Goal: Task Accomplishment & Management: Manage account settings

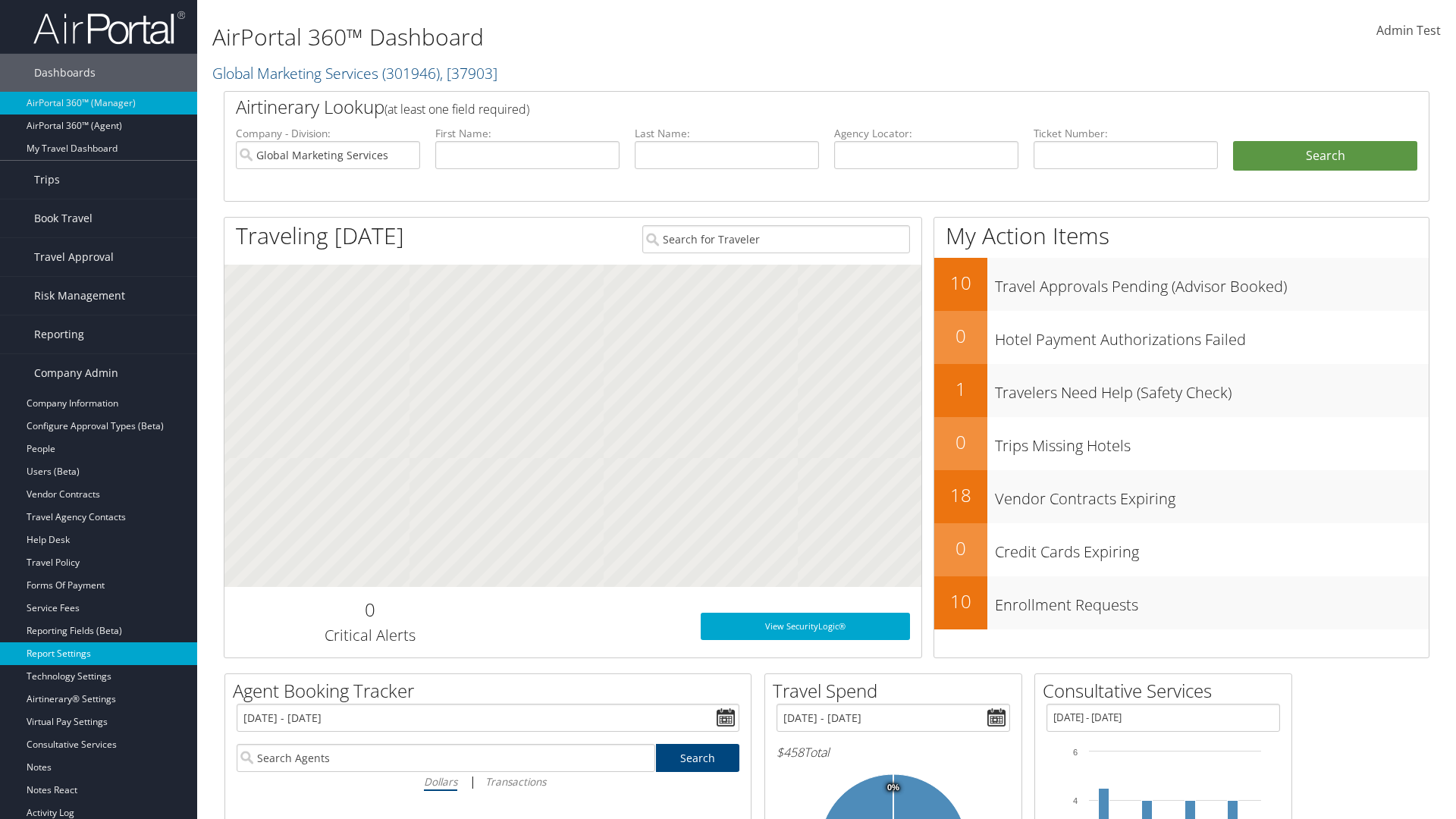
click at [98, 653] on link "Report Settings" at bounding box center [98, 652] width 197 height 23
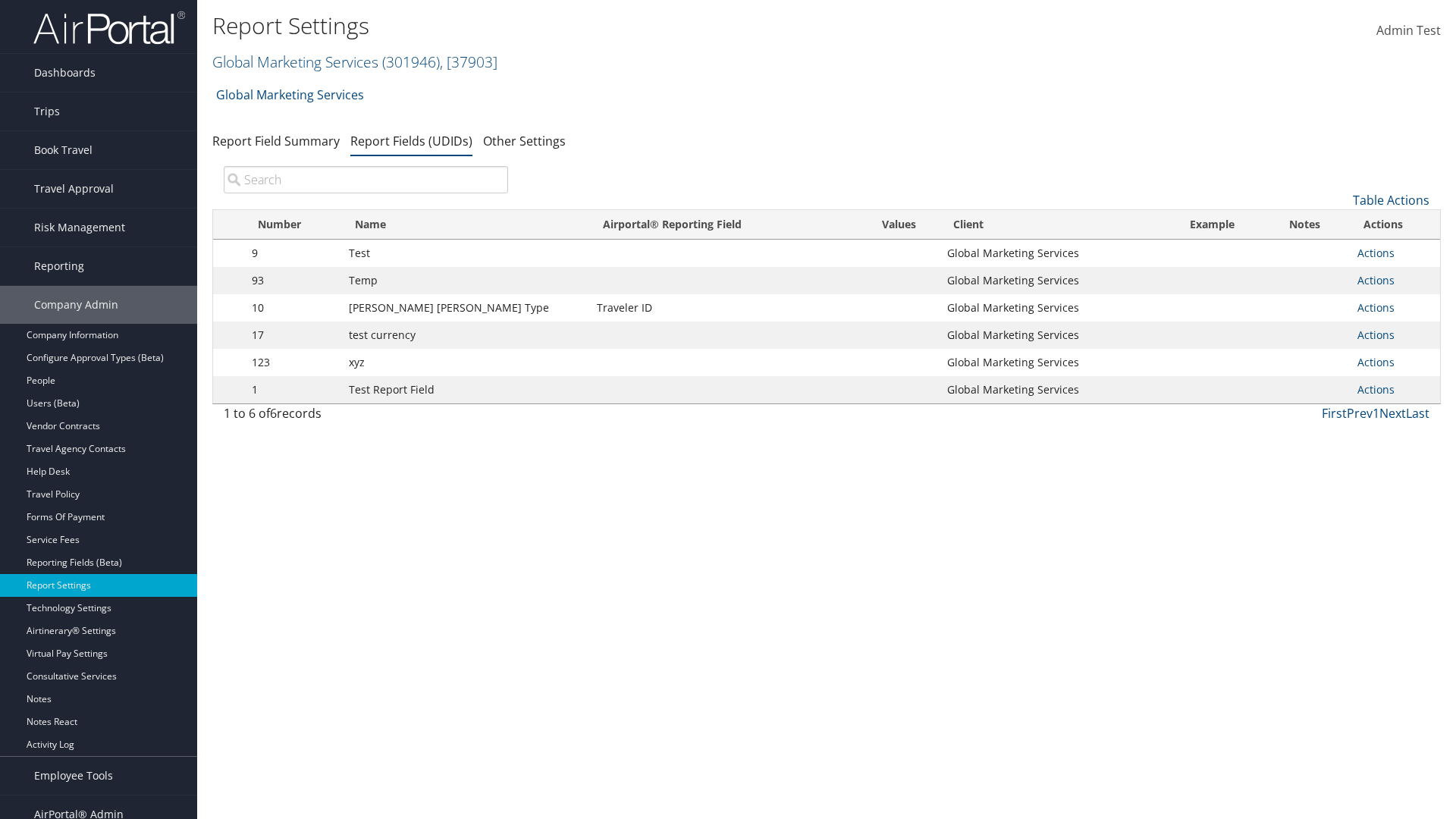
click at [365, 179] on input "search" at bounding box center [365, 179] width 285 height 28
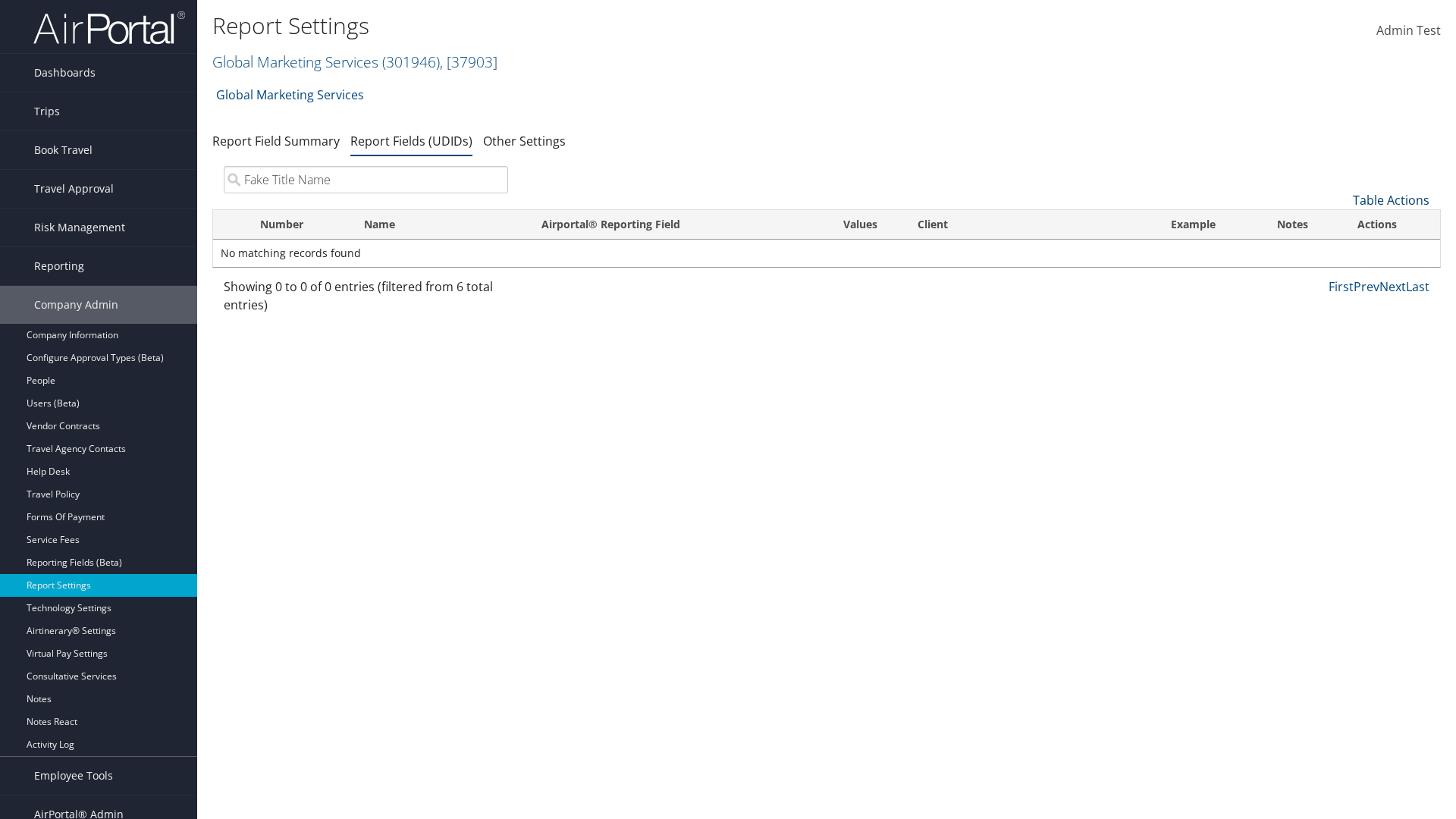
type input "Fake Title Name"
click at [1391, 200] on link "Table Actions" at bounding box center [1391, 199] width 76 height 17
click at [1340, 223] on link "New Record" at bounding box center [1339, 223] width 199 height 26
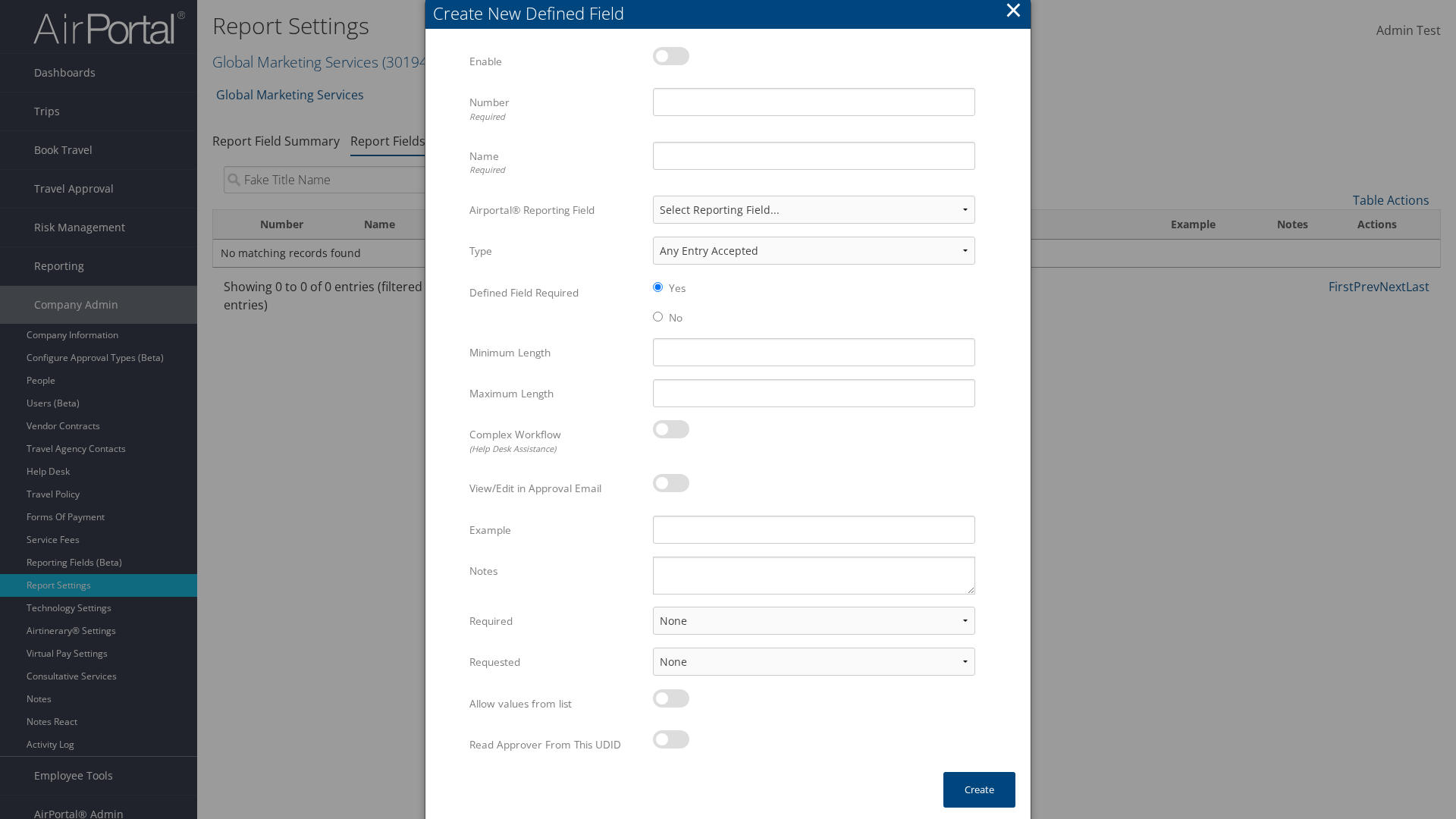
click at [670, 56] on label at bounding box center [670, 56] width 37 height 18
click at [670, 56] on input "checkbox" at bounding box center [666, 58] width 10 height 10
checkbox input "true"
click at [813, 156] on input "Name Required" at bounding box center [813, 156] width 322 height 28
type input "Fake Title Name"
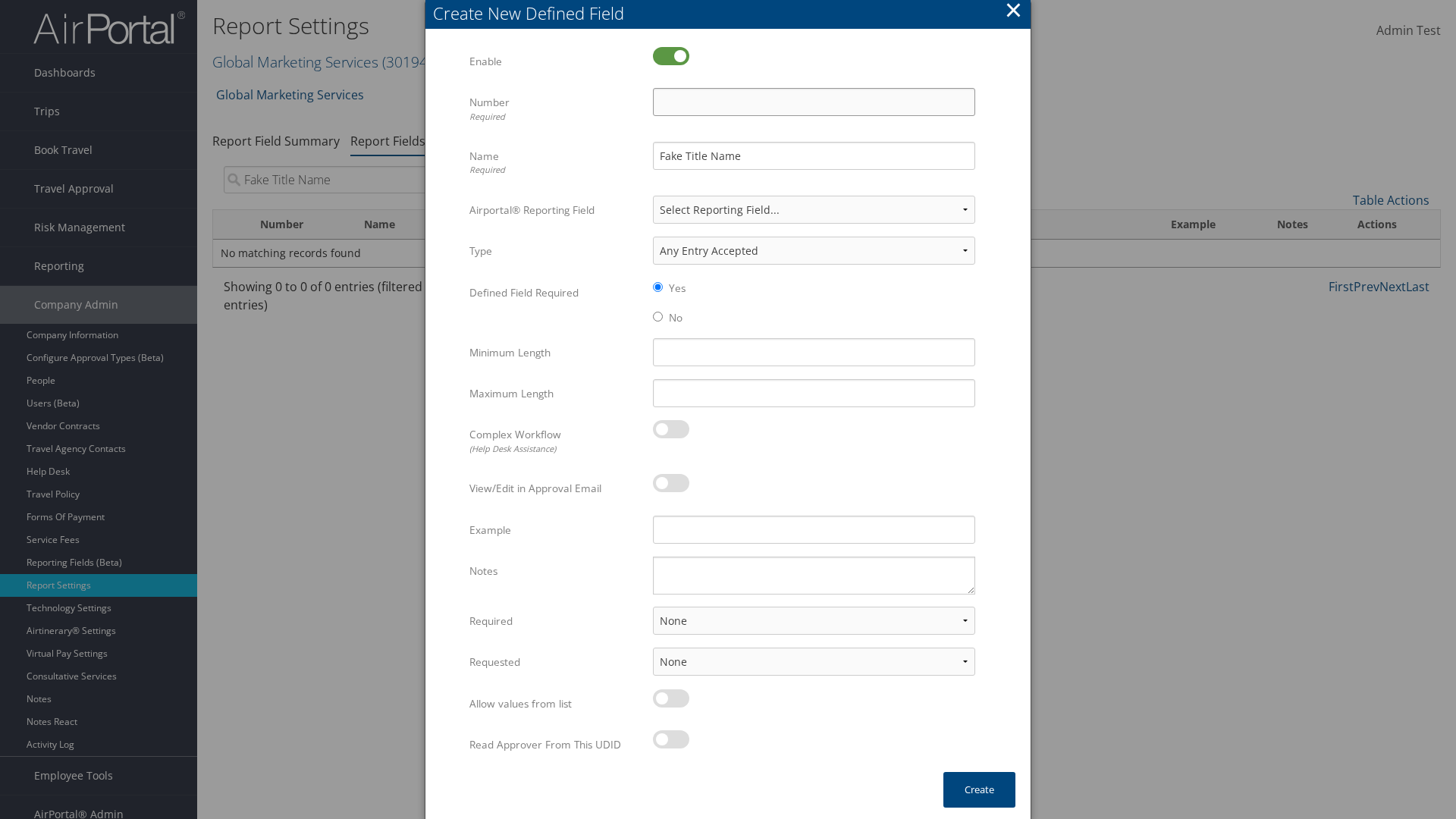
click at [813, 101] on input "Number Required" at bounding box center [813, 102] width 322 height 28
type input "333"
click at [979, 789] on button "Create" at bounding box center [979, 789] width 72 height 36
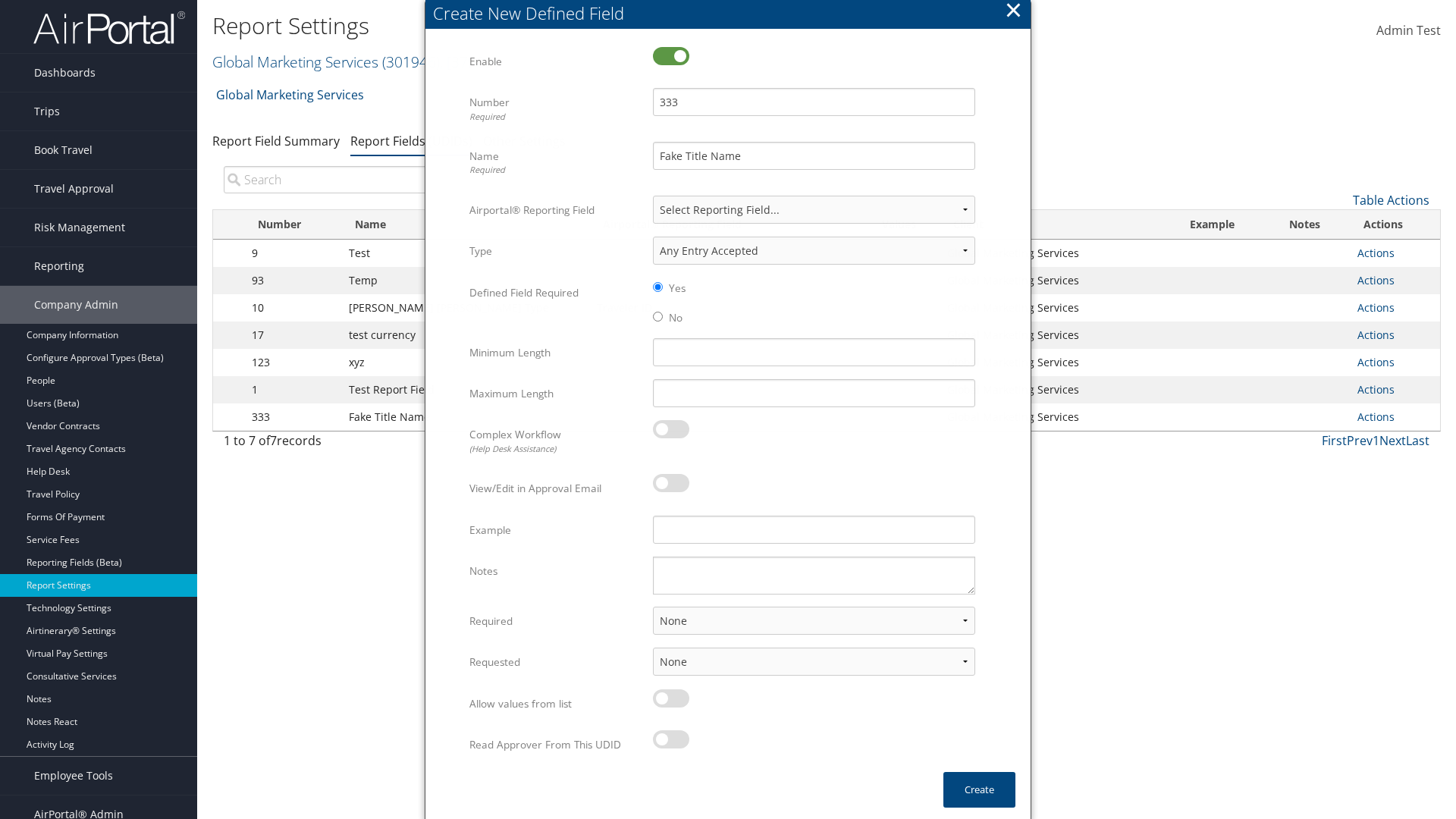
click at [365, 179] on input "search" at bounding box center [365, 179] width 285 height 28
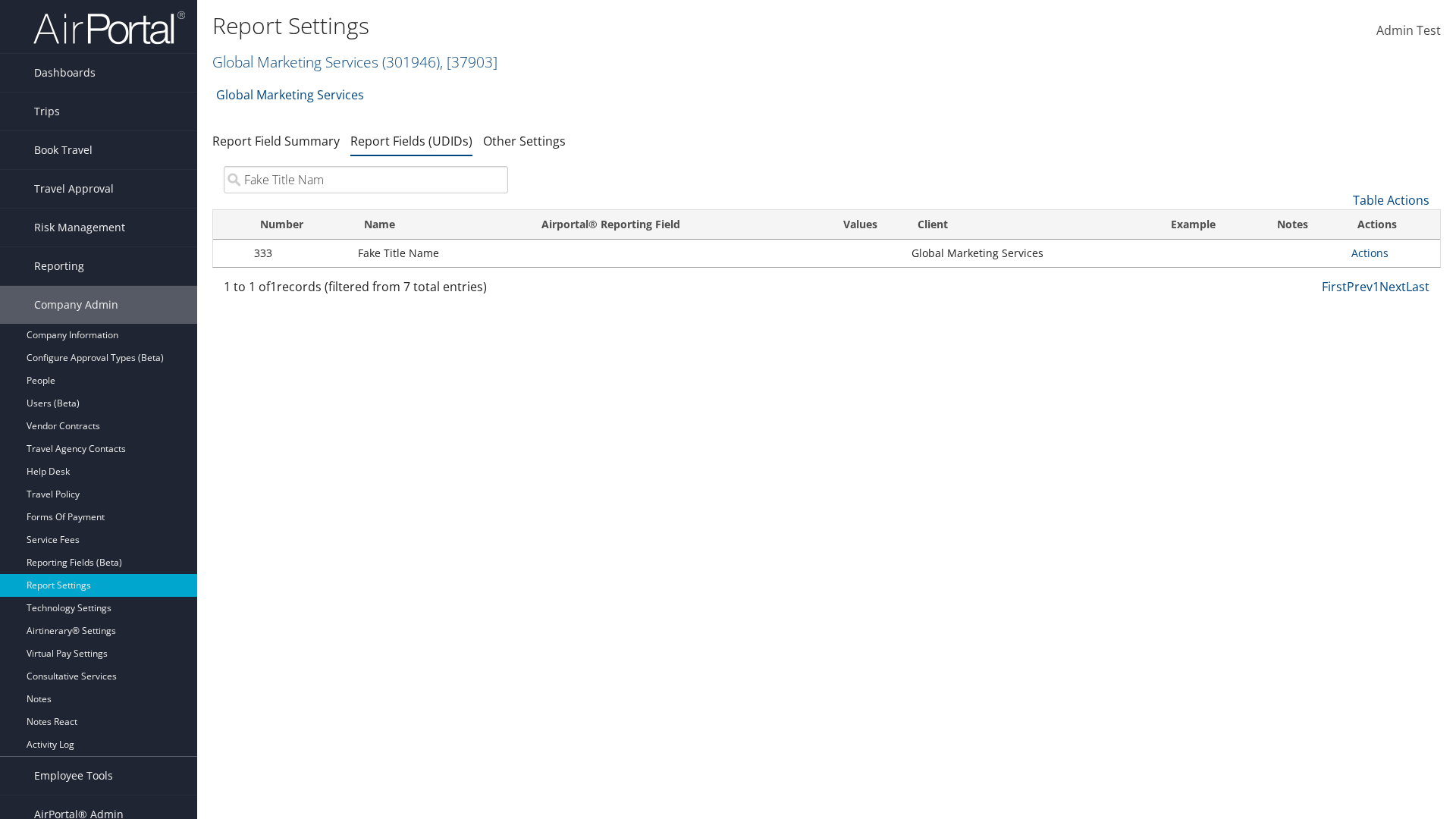
type input "Fake Title Name"
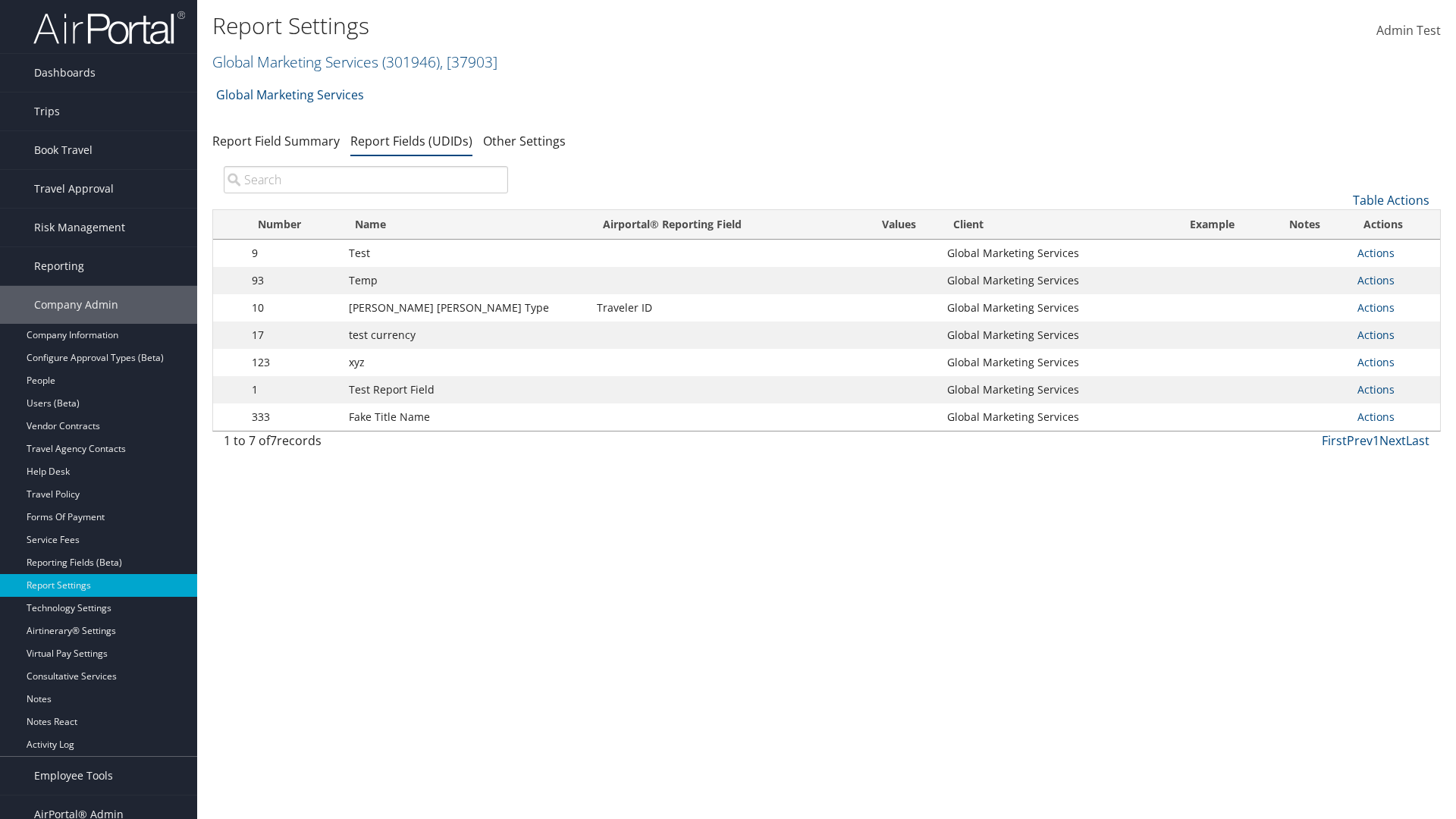
click at [365, 179] on input "search" at bounding box center [365, 179] width 285 height 28
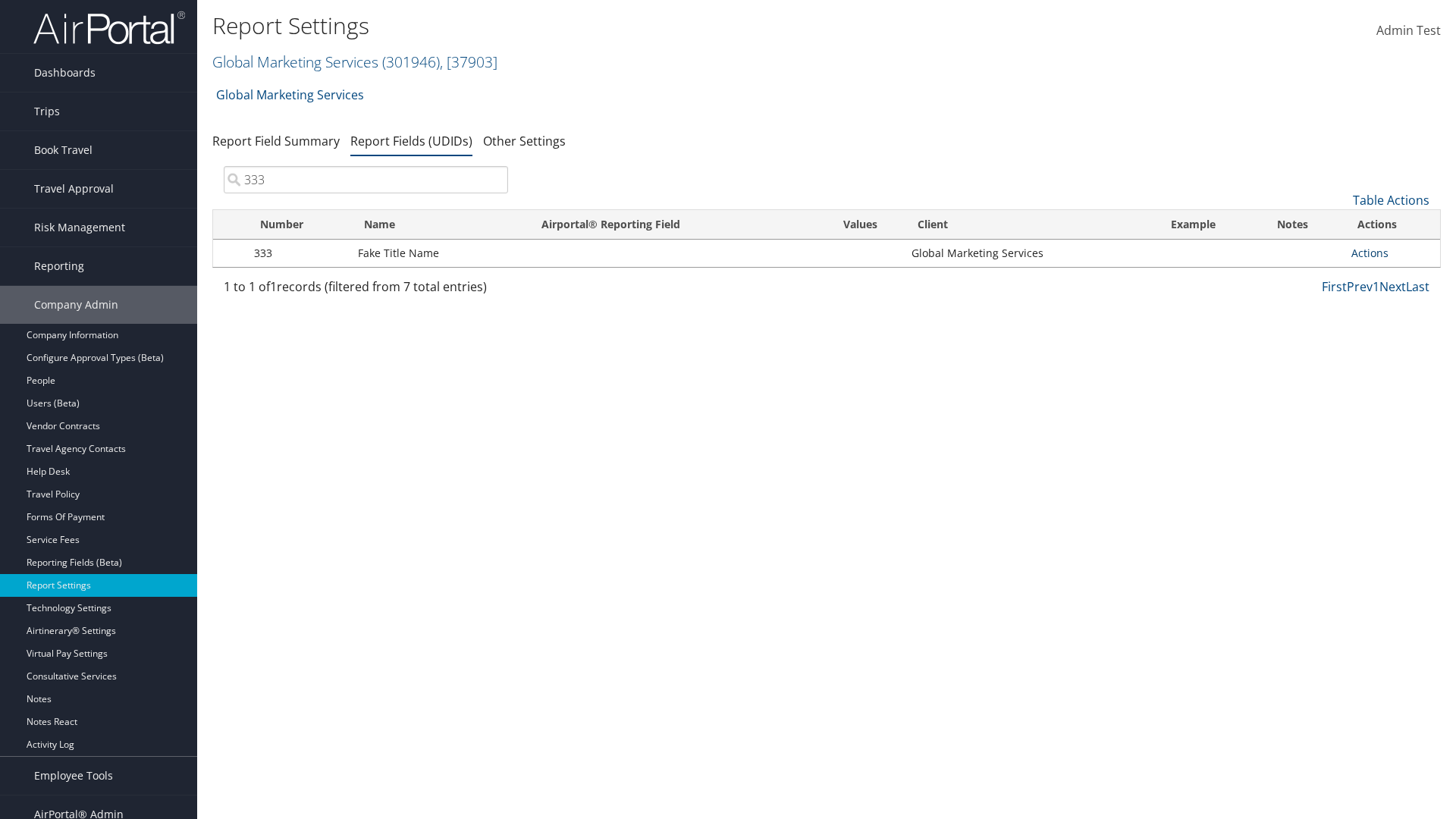
type input "333"
click at [1369, 253] on link "Actions" at bounding box center [1369, 253] width 37 height 15
click at [1309, 327] on link "Edit" at bounding box center [1308, 327] width 150 height 26
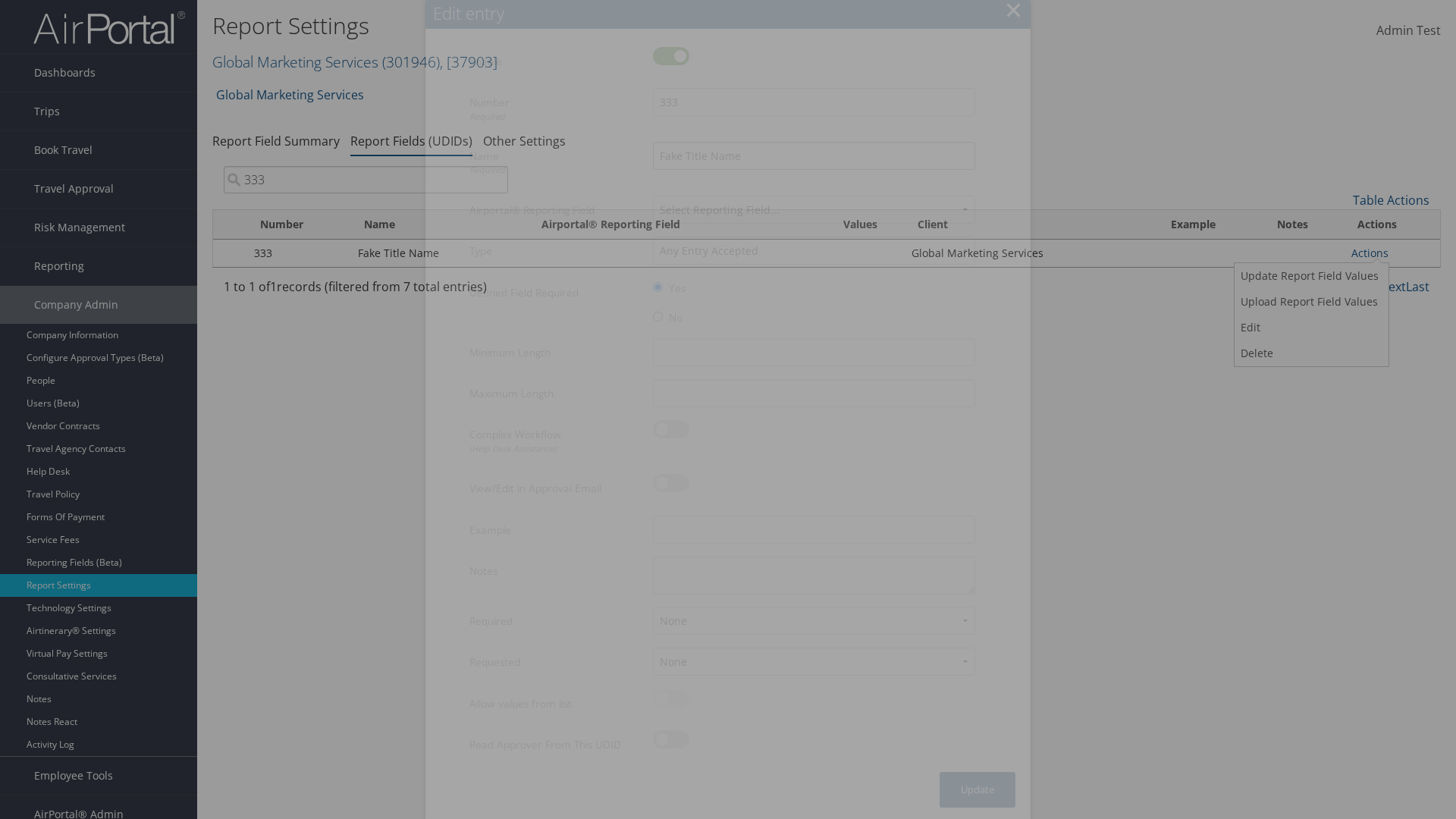
click at [813, 156] on input "Fake Title Name" at bounding box center [813, 156] width 322 height 28
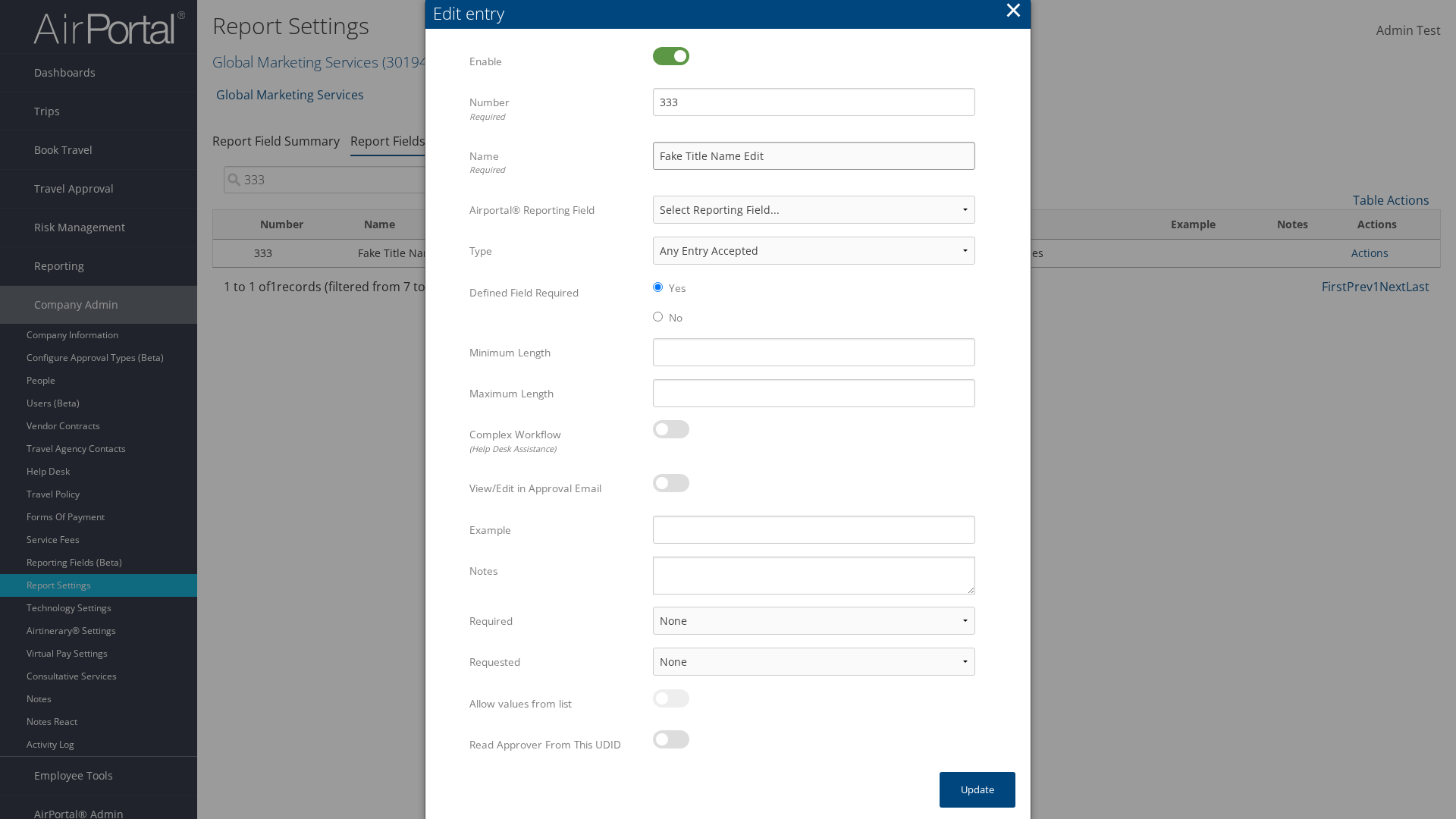
type input "Fake Title Name Edit"
click at [813, 101] on input "333" at bounding box center [813, 102] width 322 height 28
type input "3334"
click at [977, 789] on button "Update" at bounding box center [977, 789] width 75 height 36
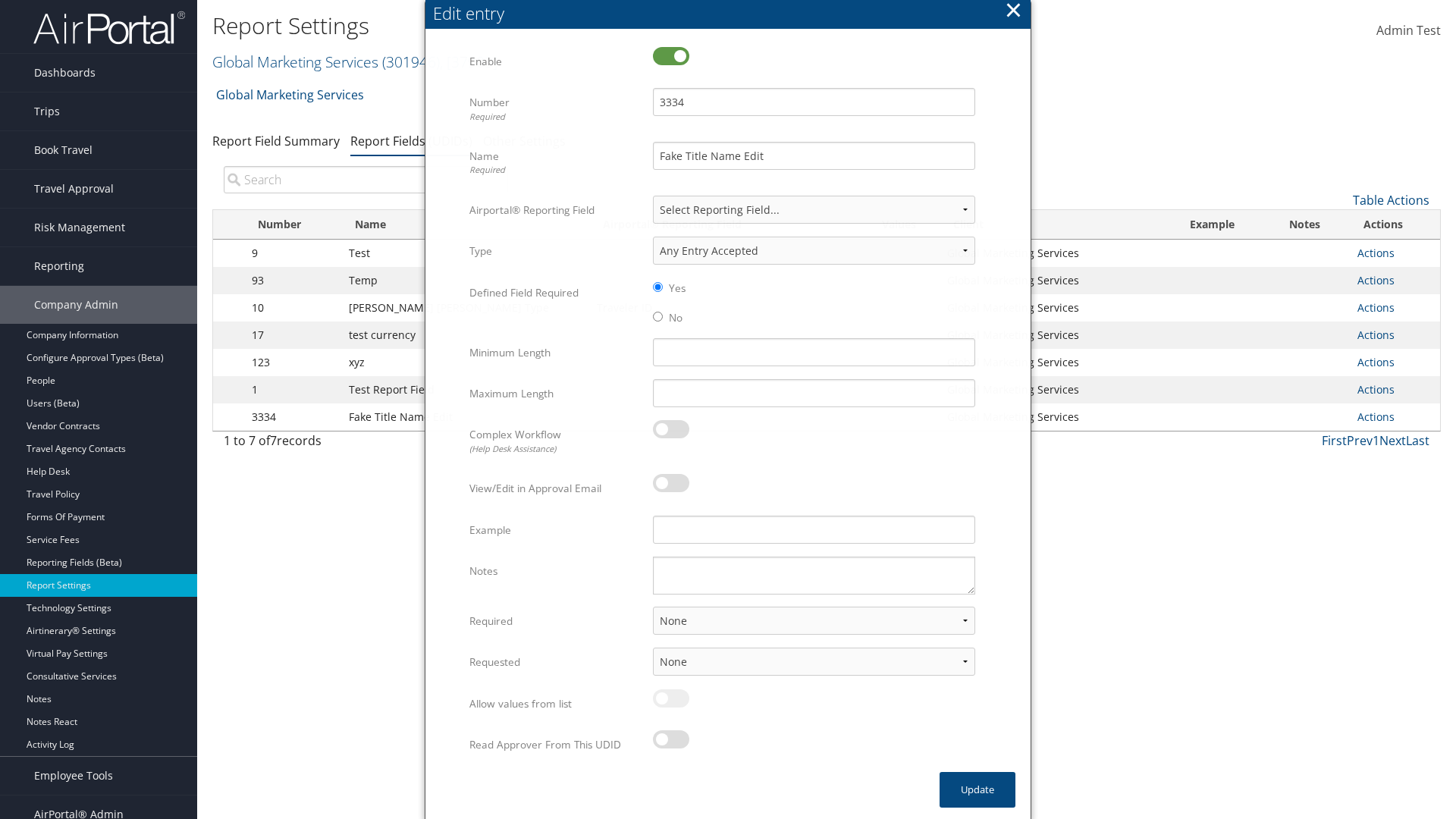
click at [365, 166] on input "search" at bounding box center [365, 179] width 285 height 28
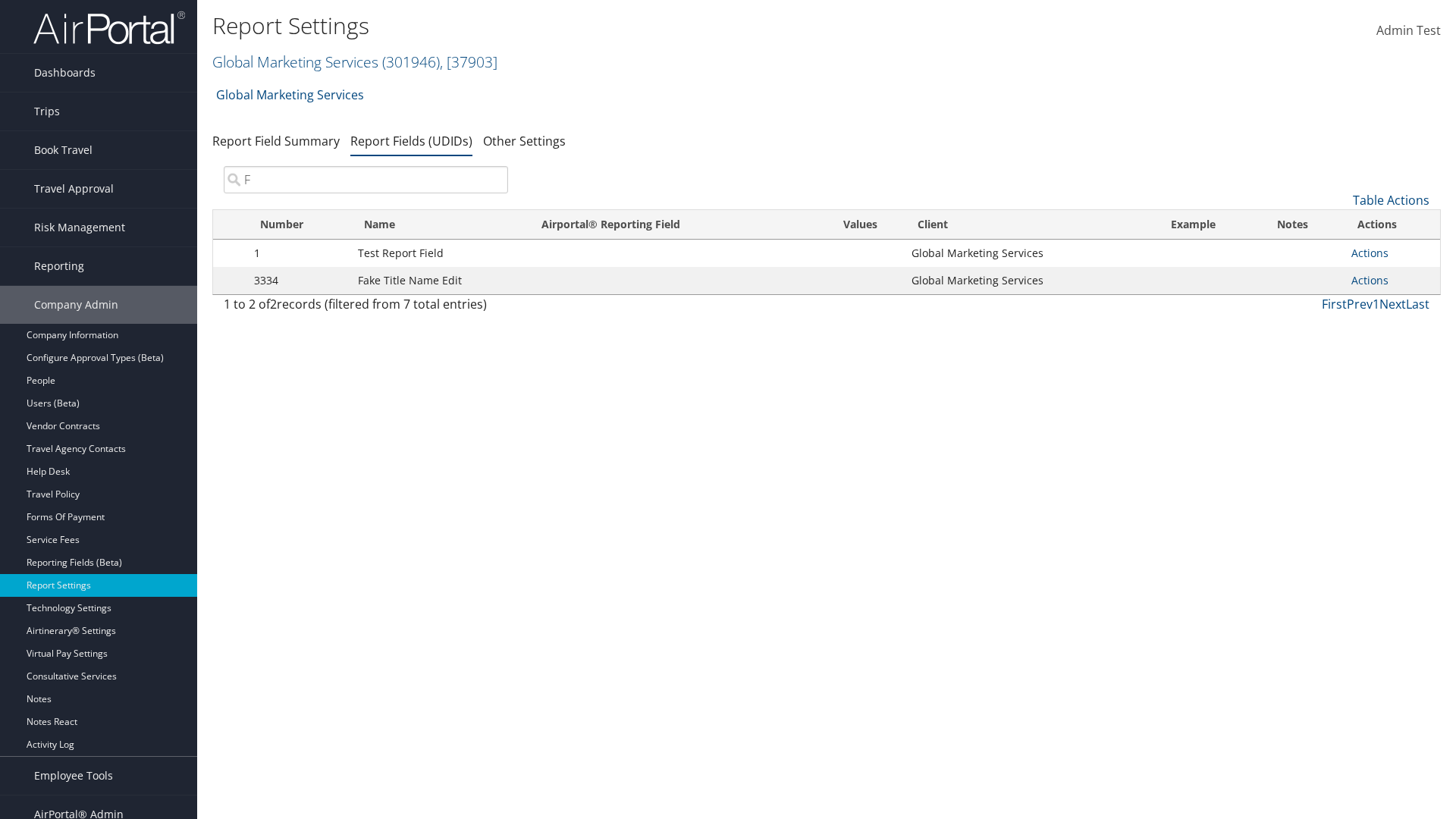
scroll to position [15, 0]
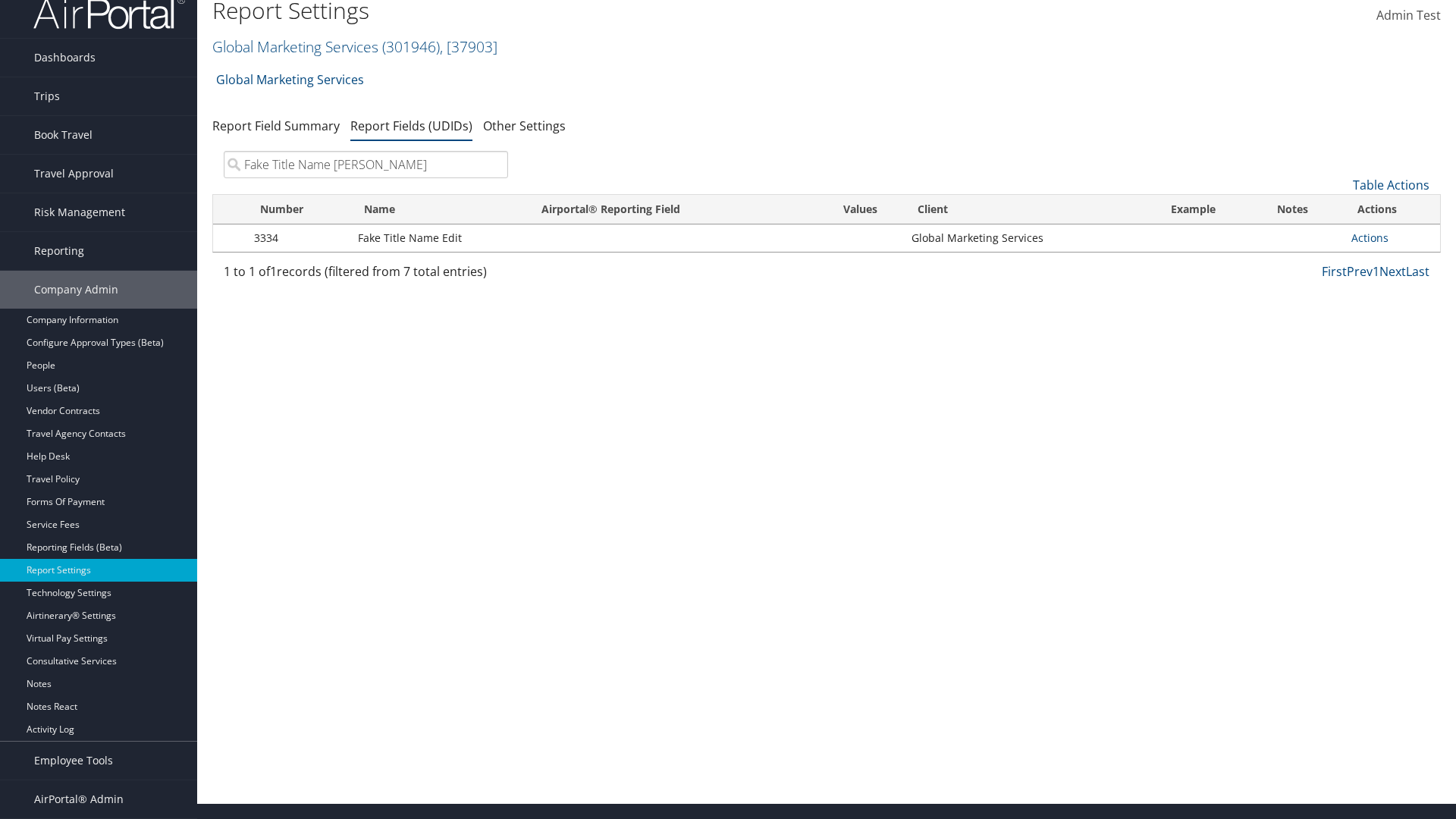
type input "Fake Title Name Edit"
click at [365, 165] on input "search" at bounding box center [365, 165] width 285 height 28
type input "3334"
click at [1369, 237] on link "Actions" at bounding box center [1369, 237] width 37 height 15
click at [1309, 287] on link "Upload Report Field Values" at bounding box center [1308, 287] width 150 height 26
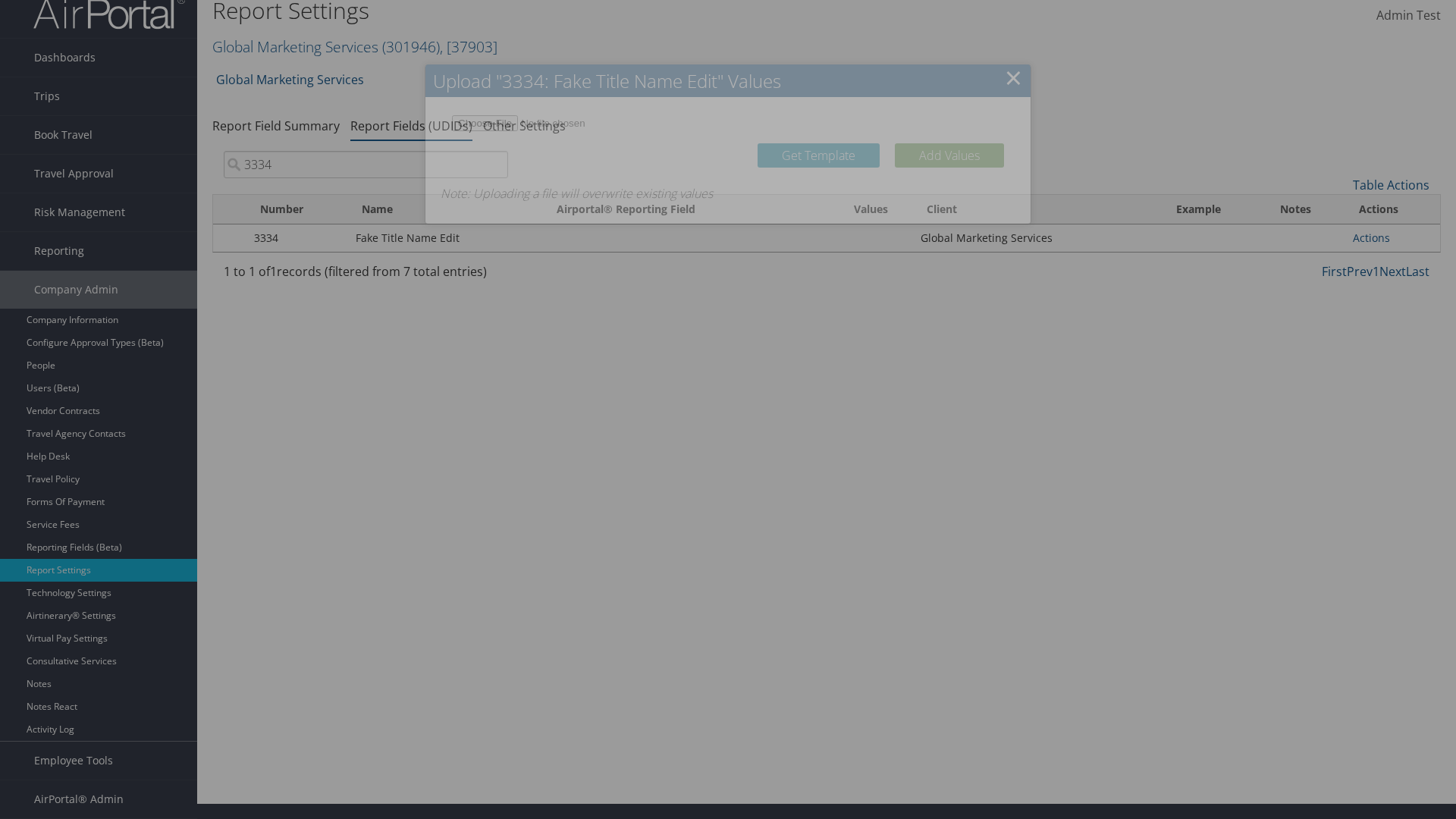
click at [818, 167] on link "Get Template" at bounding box center [818, 155] width 122 height 24
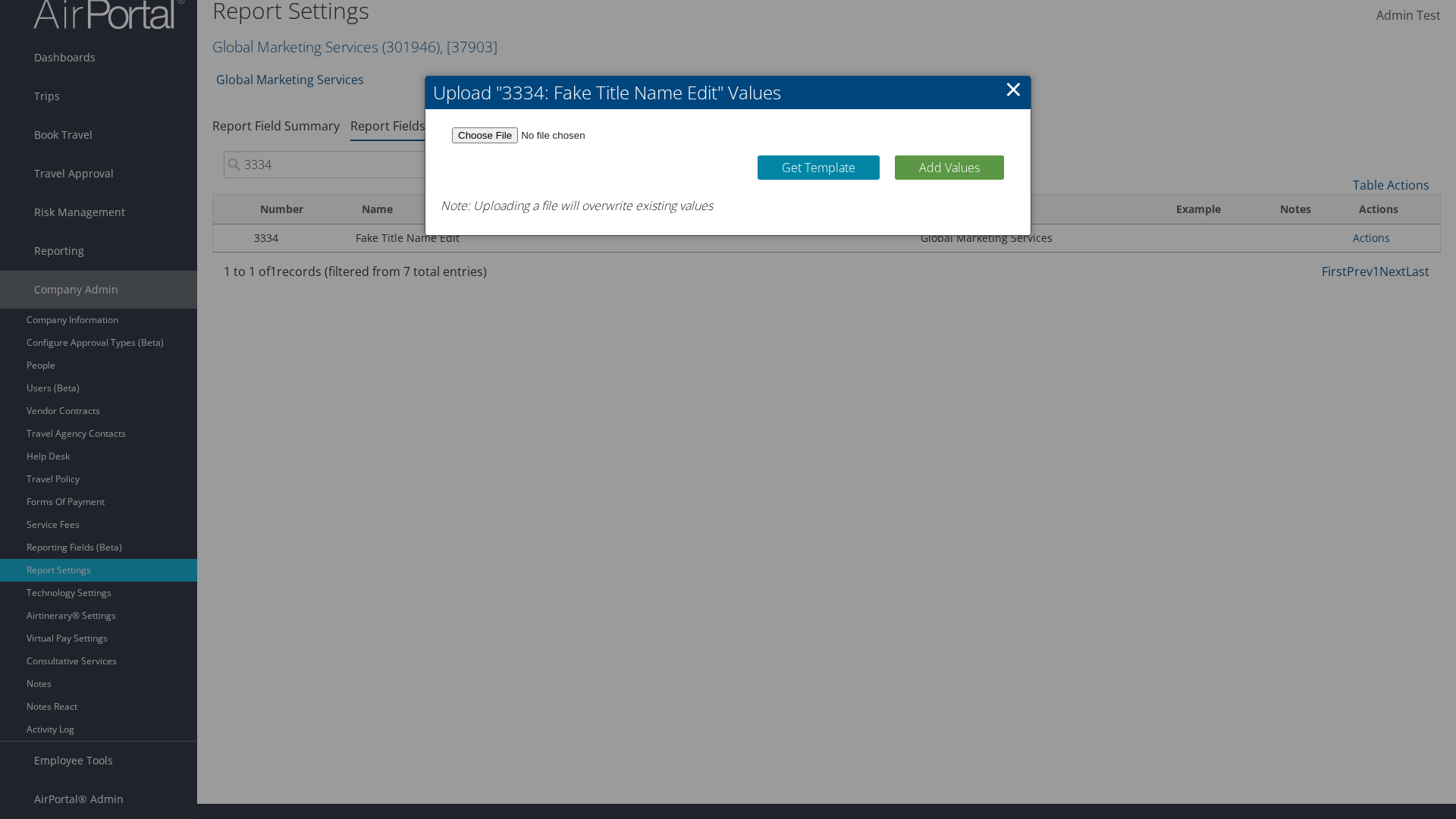
type input "C:\fakepath\udidValues.csv"
click at [949, 167] on button "Add Values" at bounding box center [949, 168] width 109 height 24
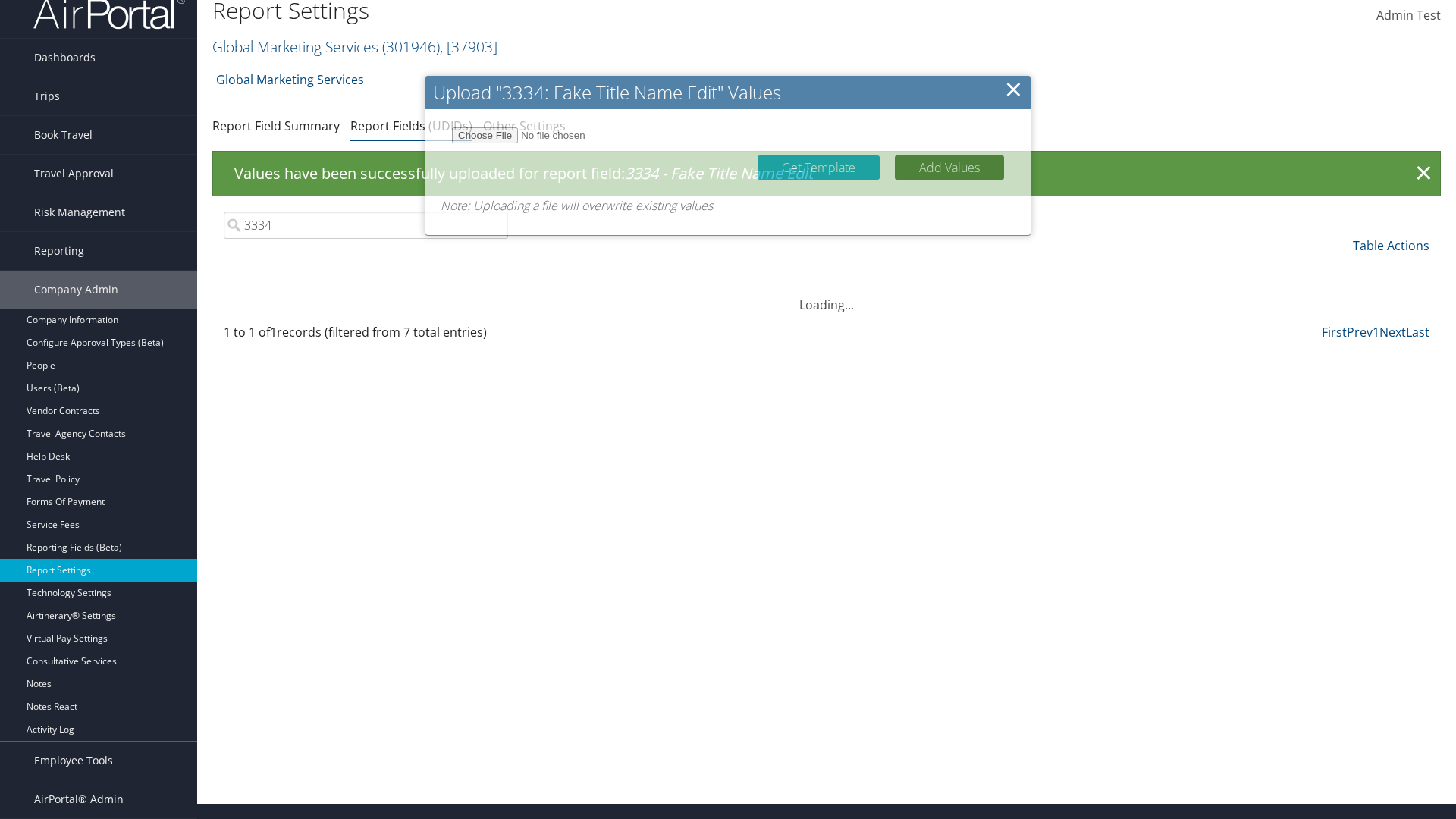
scroll to position [0, 0]
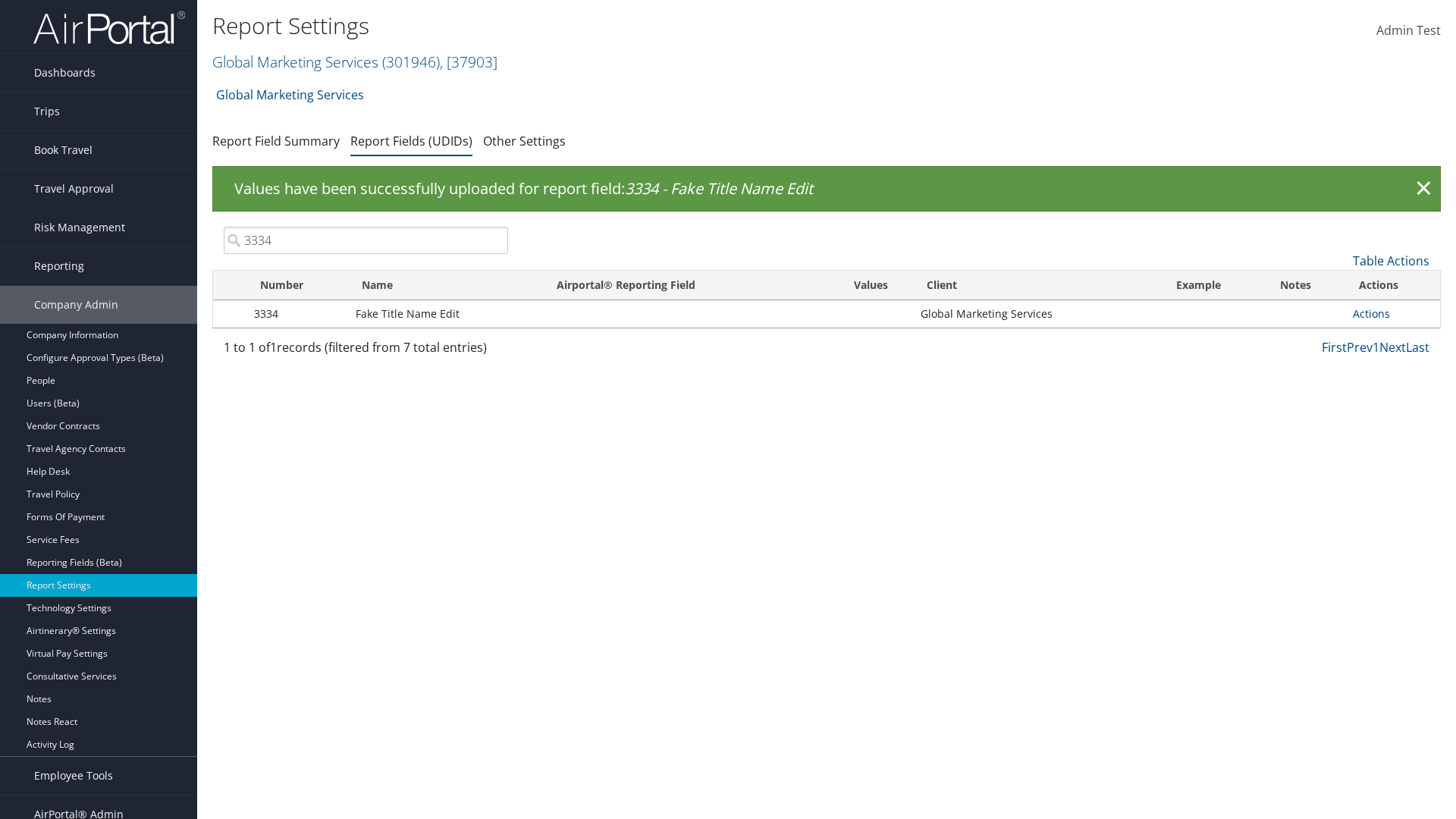
click at [1371, 313] on link "Actions" at bounding box center [1371, 313] width 37 height 15
click at [1310, 336] on link "Update Report Field Values" at bounding box center [1310, 336] width 150 height 26
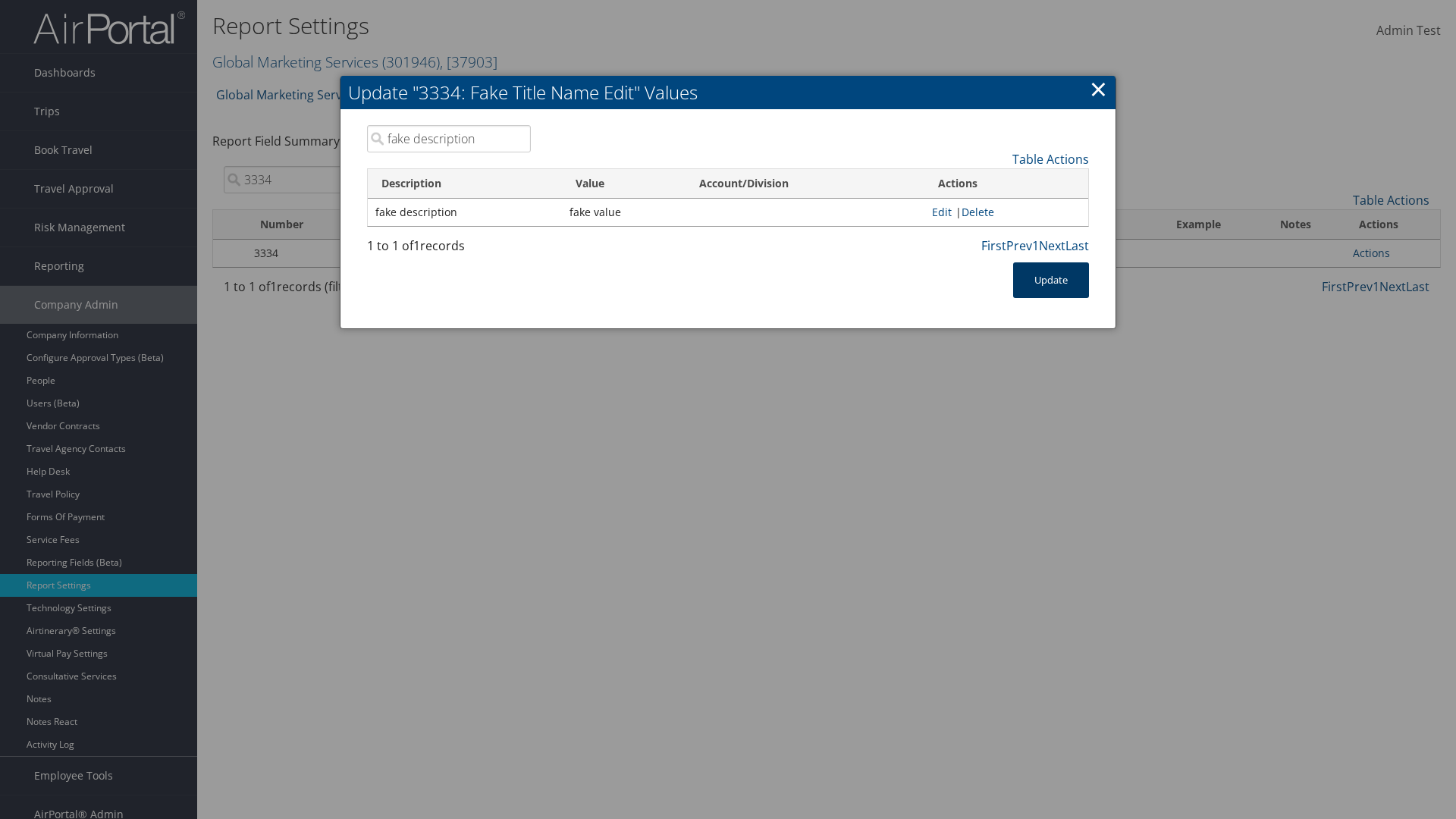
type input "fake description"
click at [1050, 280] on button "Update" at bounding box center [1050, 280] width 75 height 36
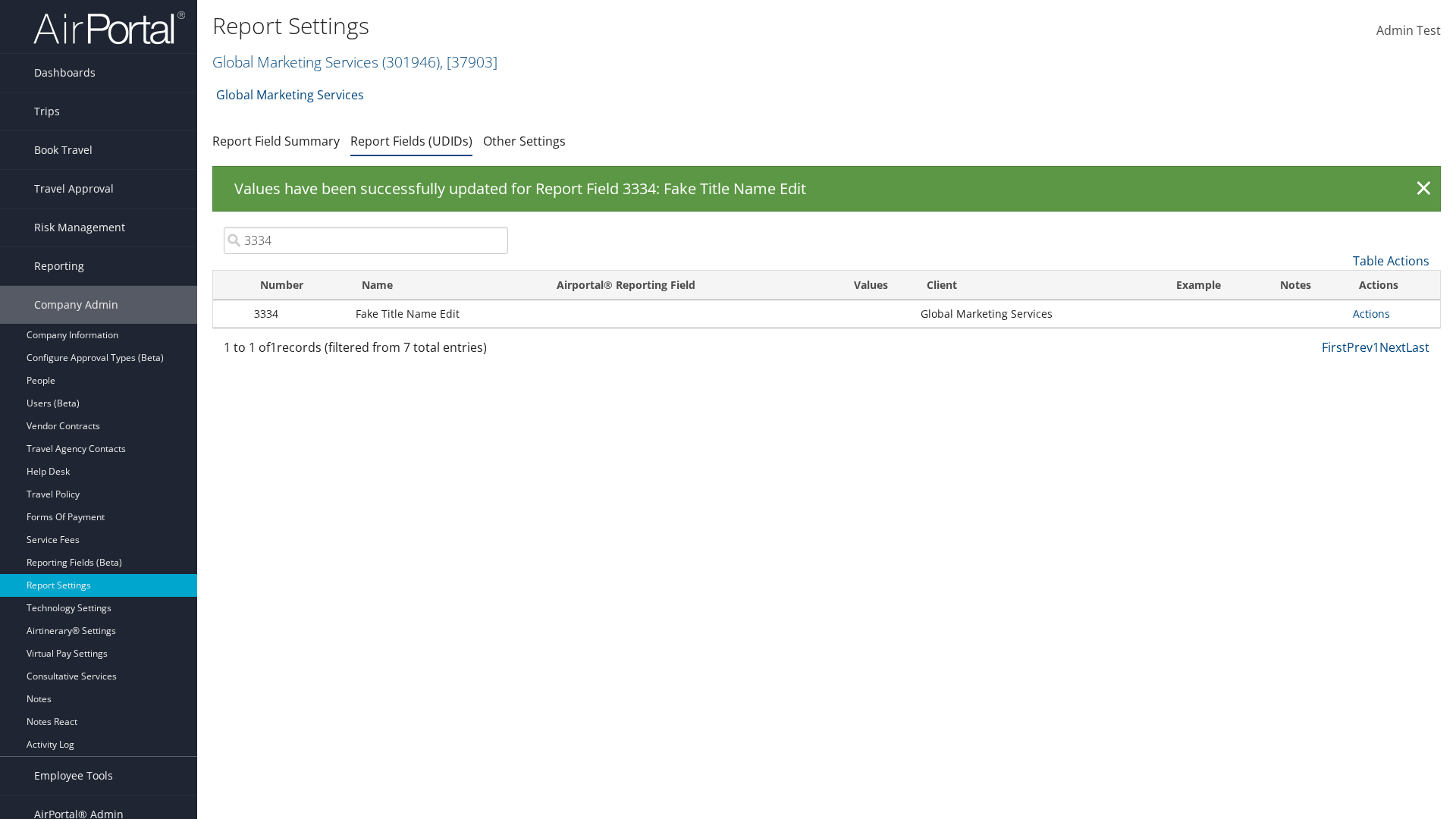
scroll to position [15, 0]
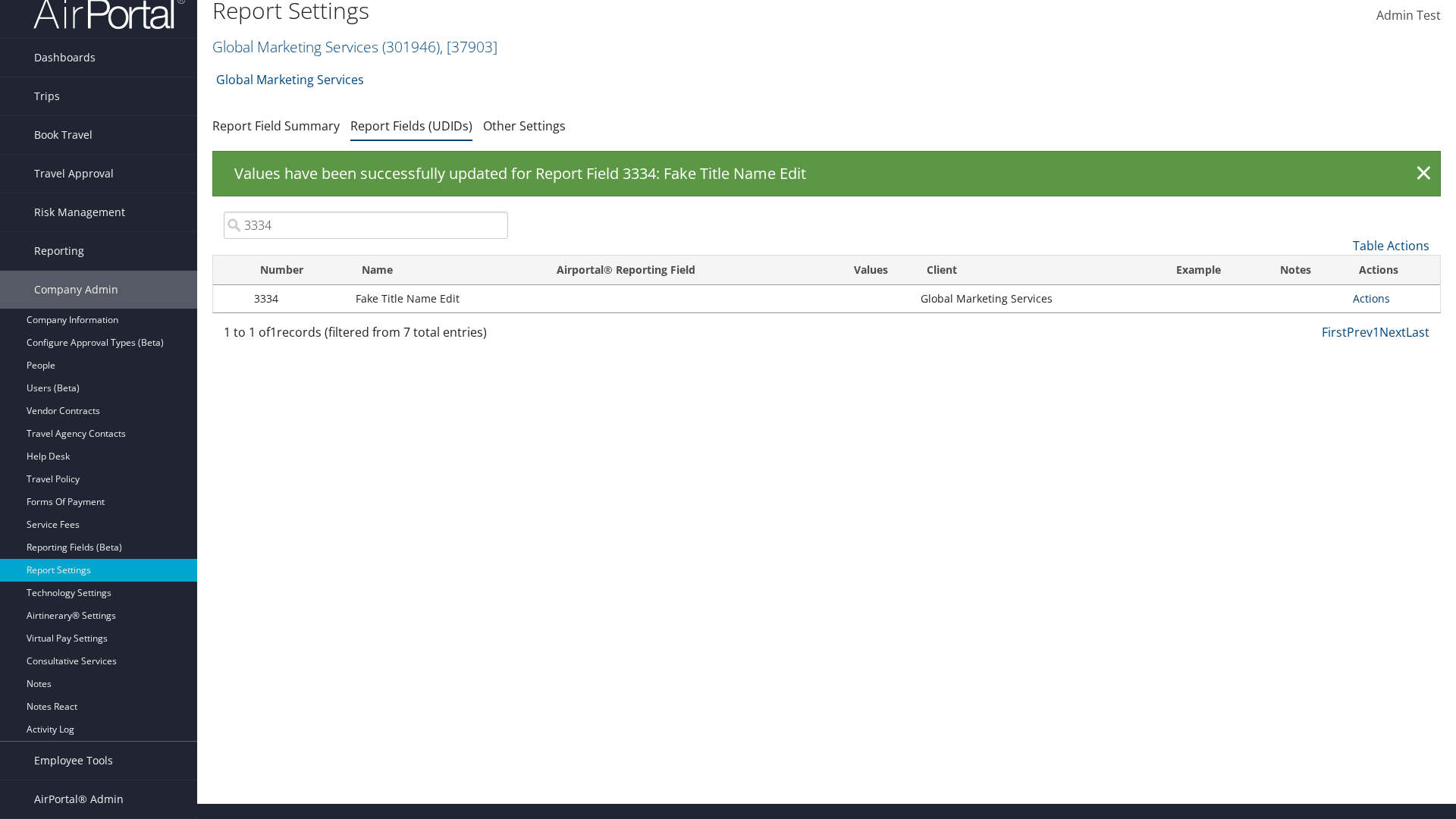
click at [1371, 297] on link "Actions" at bounding box center [1371, 298] width 37 height 15
click at [1310, 399] on link "Delete" at bounding box center [1310, 399] width 150 height 26
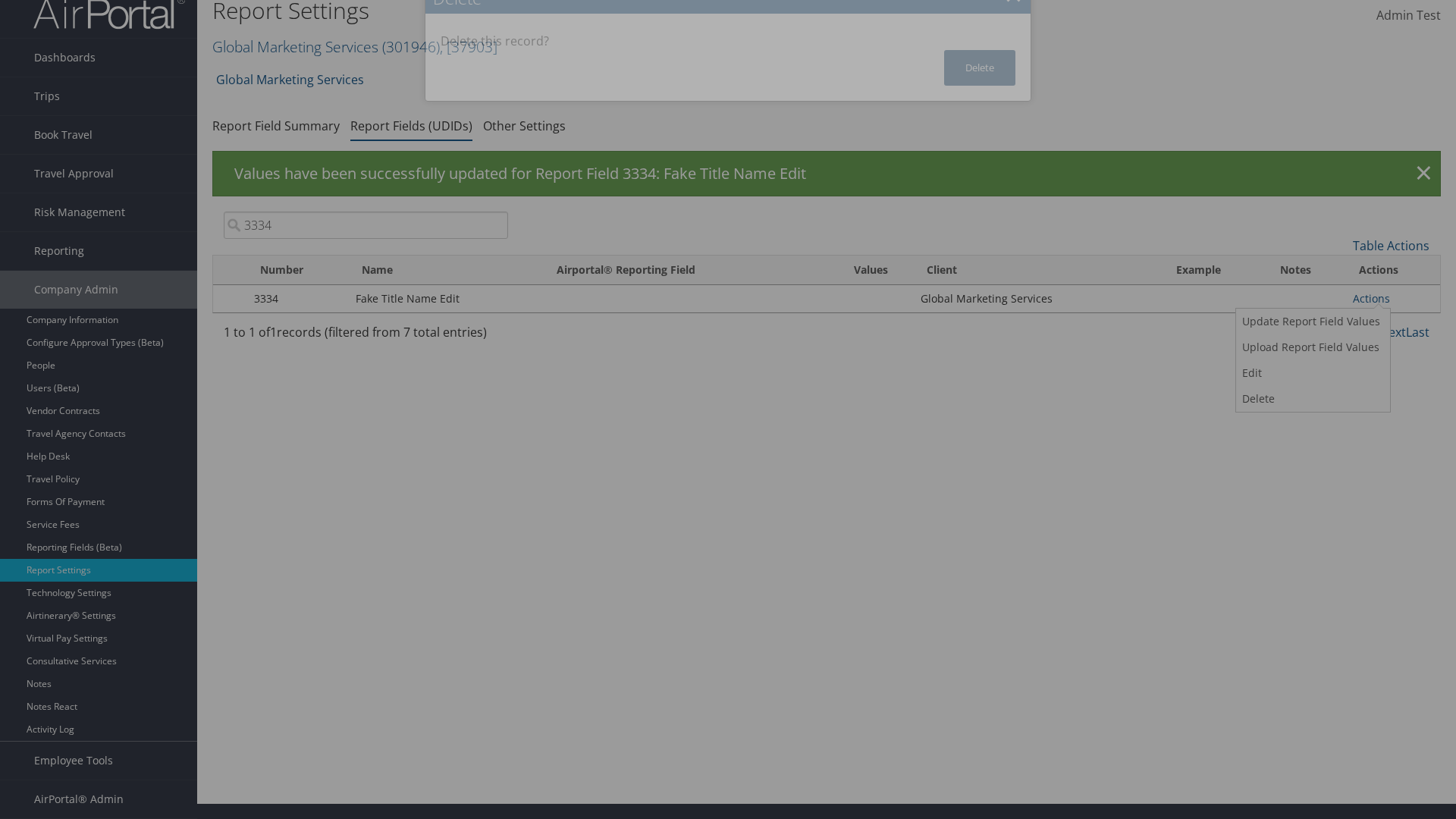
click at [980, 67] on button "Delete" at bounding box center [980, 67] width 71 height 36
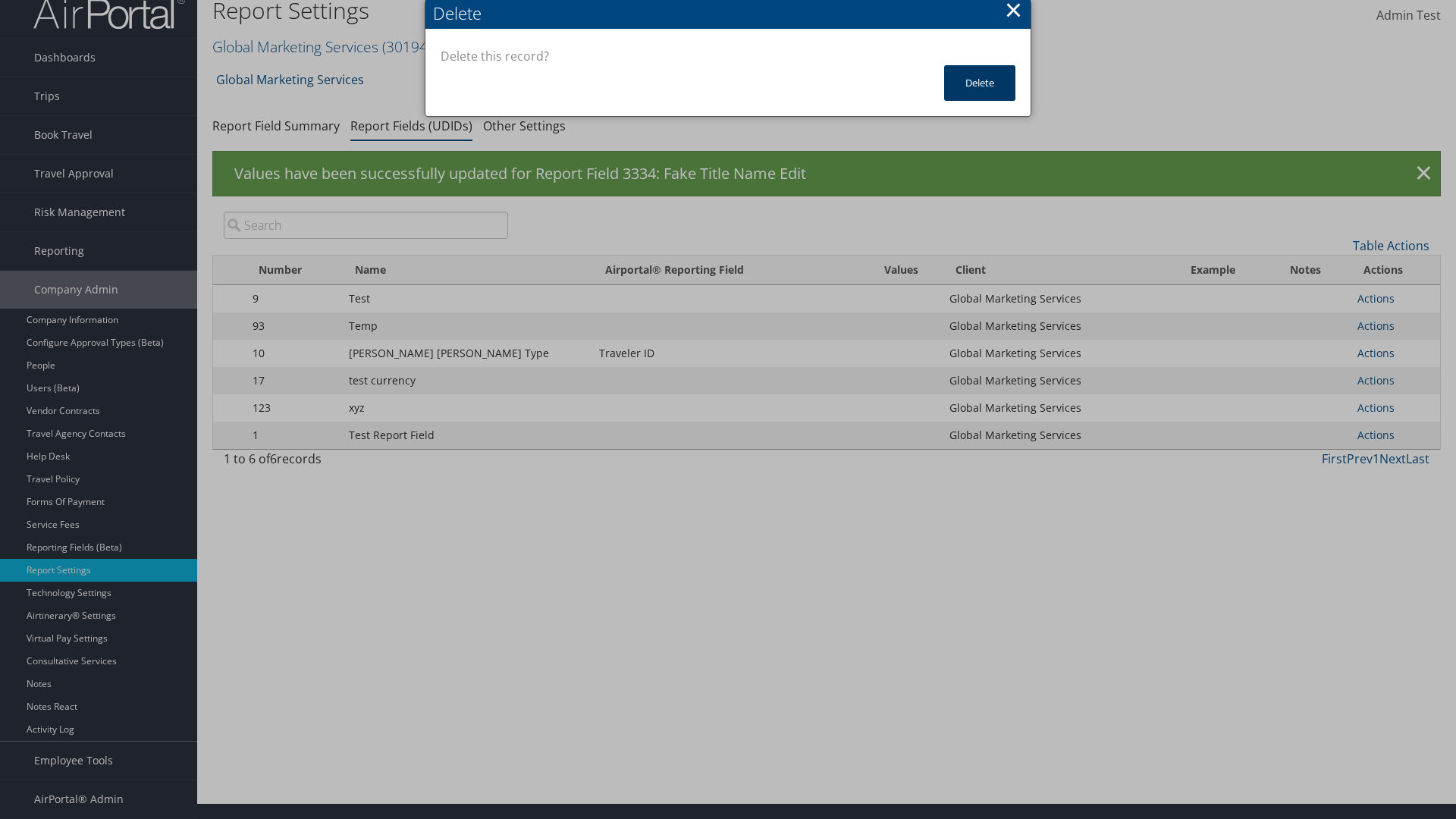
scroll to position [0, 0]
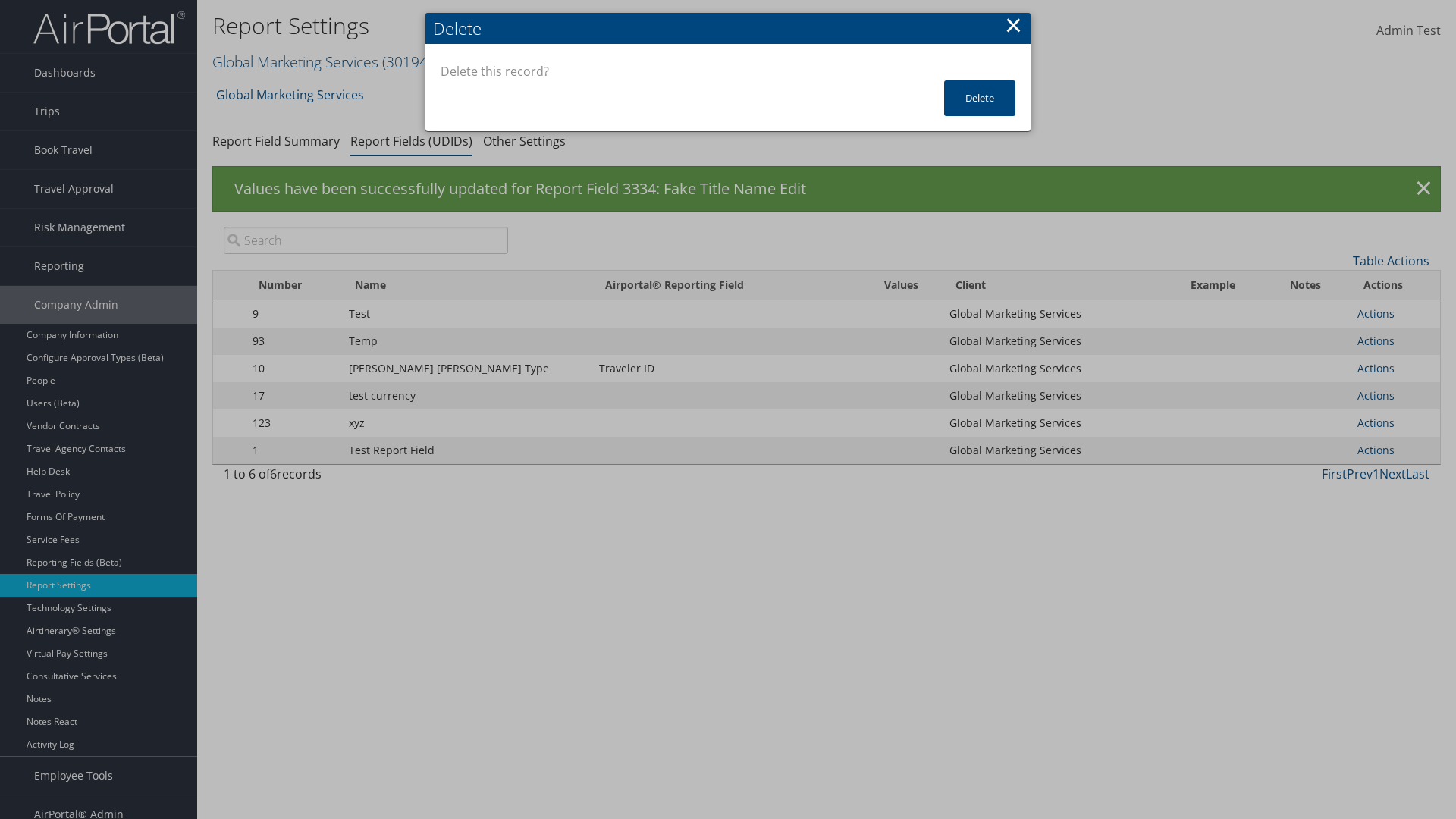
click at [365, 240] on input "search" at bounding box center [365, 241] width 285 height 28
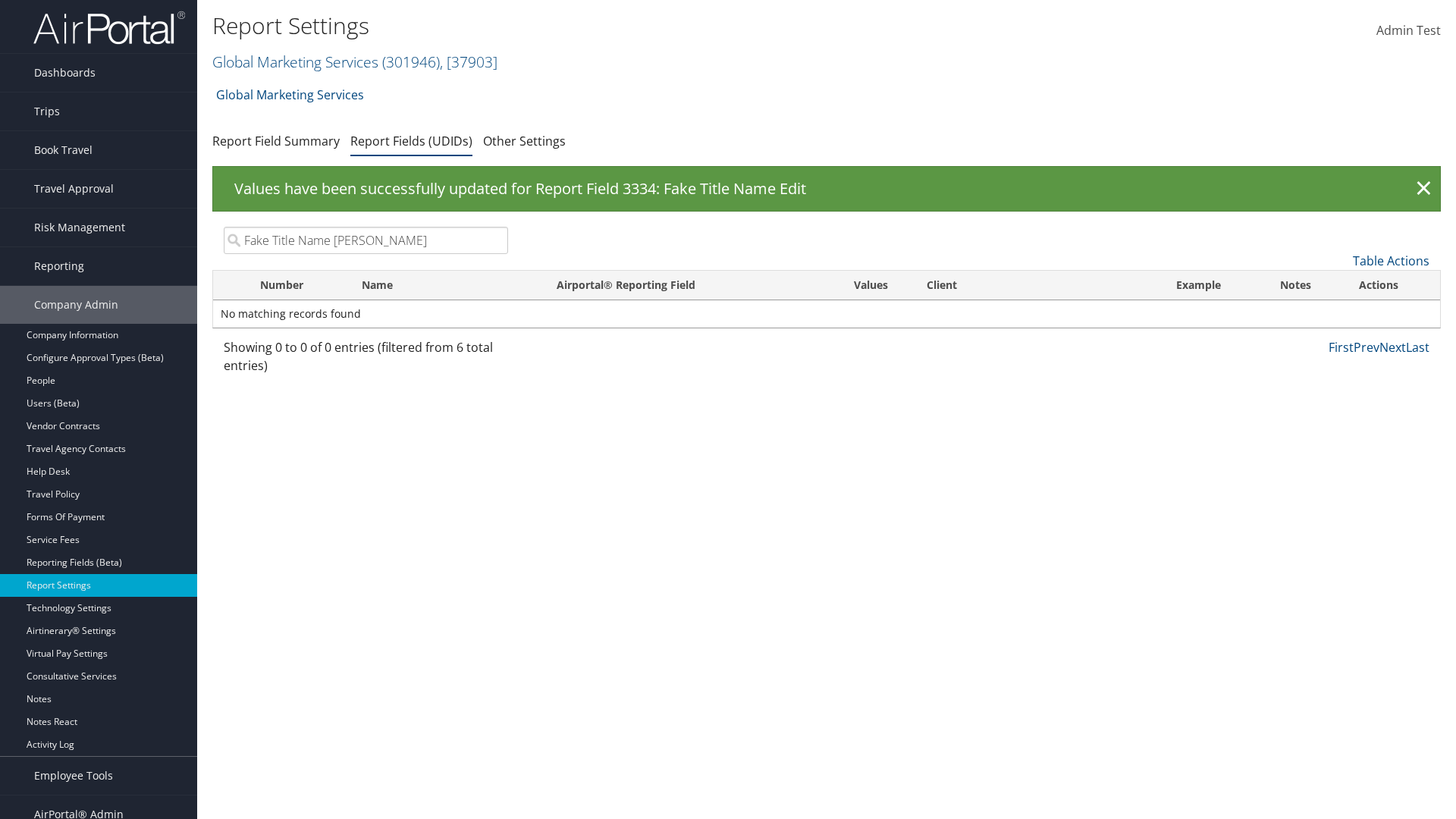
type input "Fake Title Name Edit"
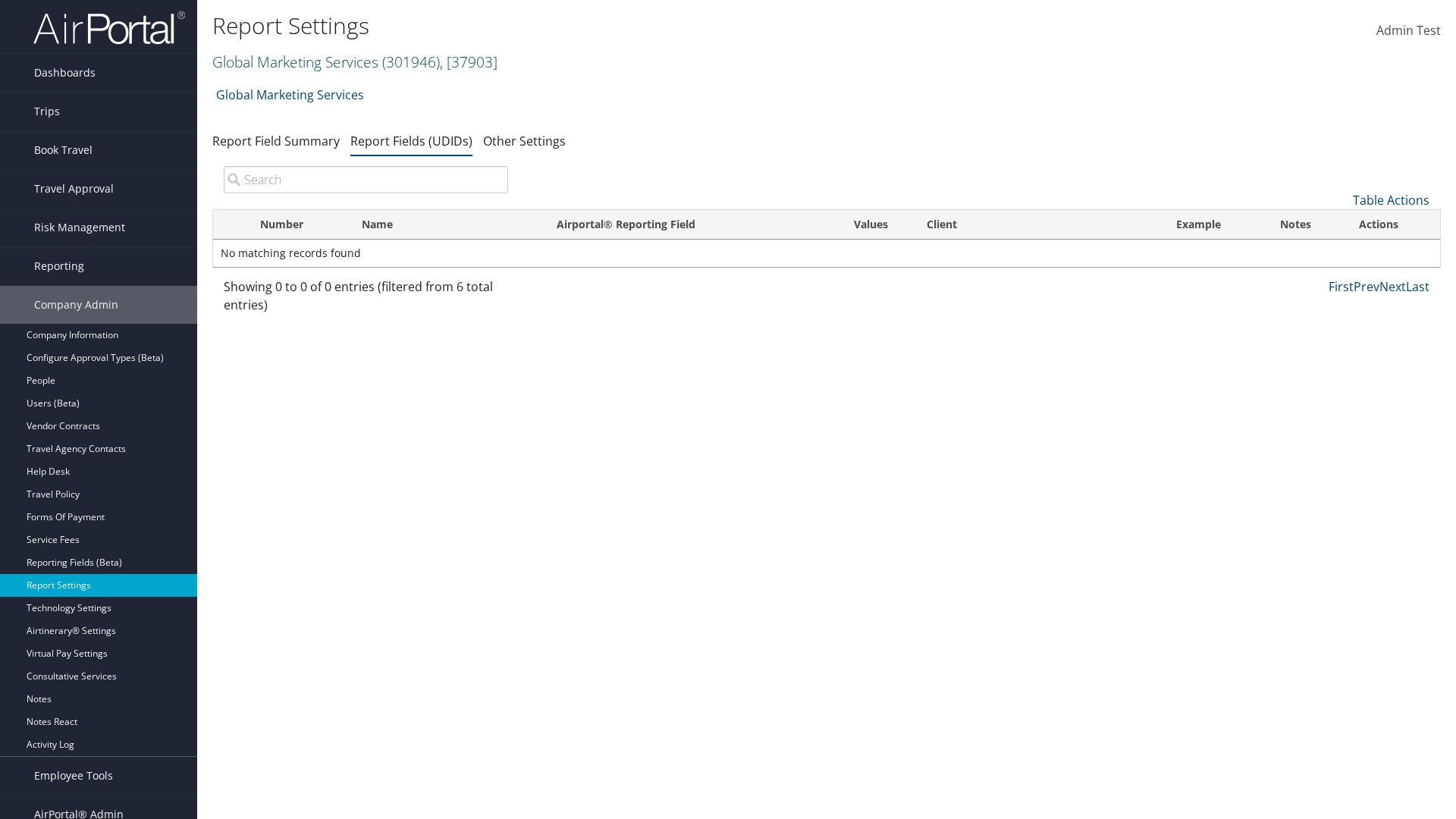
click at [365, 179] on input "search" at bounding box center [365, 179] width 285 height 28
type input "Fake Title Name Edit"
